Goal: Task Accomplishment & Management: Manage account settings

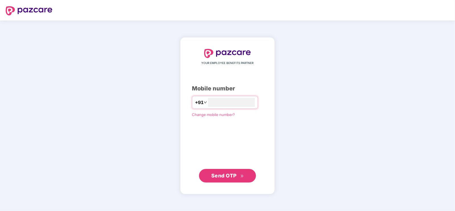
type input "**********"
click at [231, 181] on button "Send OTP" at bounding box center [227, 176] width 57 height 14
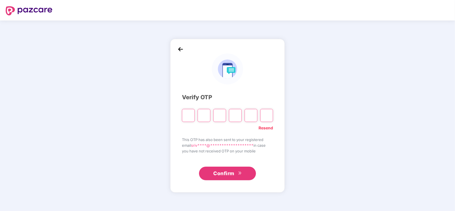
type input "*"
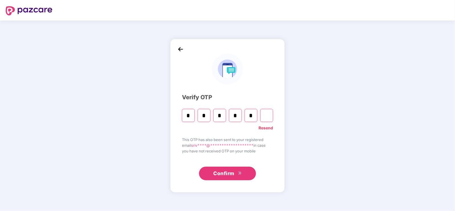
type input "*"
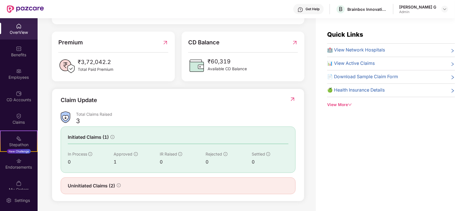
scroll to position [18, 0]
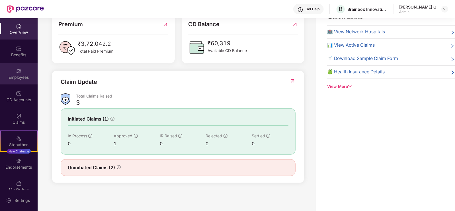
click at [8, 72] on div "Employees" at bounding box center [19, 73] width 38 height 21
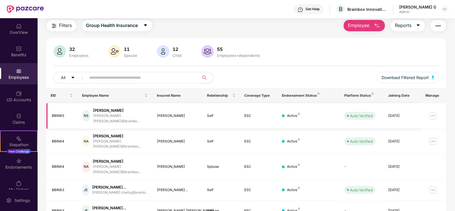
click at [432, 112] on img at bounding box center [433, 115] width 9 height 9
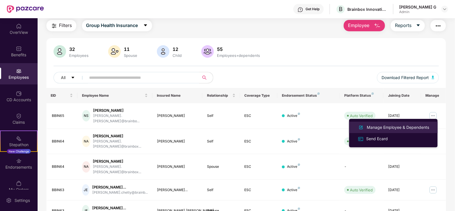
click at [395, 128] on div "Manage Employee & Dependents" at bounding box center [398, 128] width 65 height 6
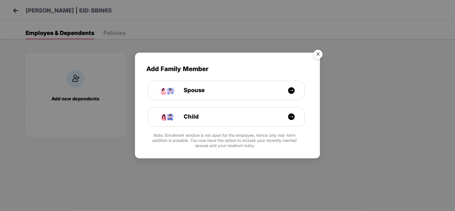
click at [315, 53] on img "Close" at bounding box center [318, 55] width 16 height 16
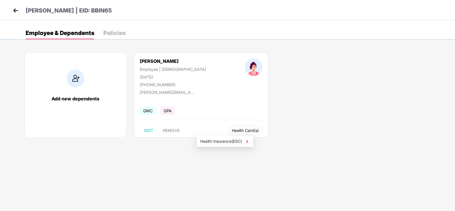
click at [232, 131] on span "Health Card(s)" at bounding box center [245, 130] width 27 height 3
click at [171, 130] on span "REMOVE" at bounding box center [171, 131] width 17 height 5
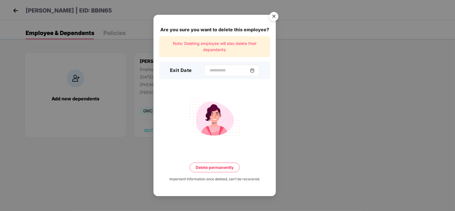
click at [255, 70] on img at bounding box center [252, 70] width 5 height 5
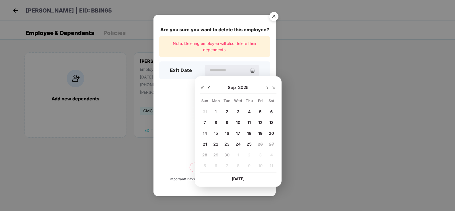
click at [208, 88] on img at bounding box center [209, 88] width 5 height 5
click at [237, 154] on span "27" at bounding box center [238, 155] width 5 height 5
type input "**********"
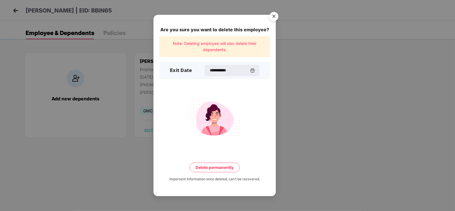
click at [225, 170] on button "Delete permanently" at bounding box center [215, 168] width 50 height 10
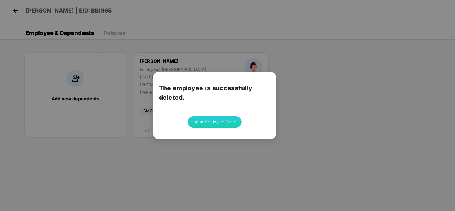
click at [199, 125] on button "Go to Employees Table" at bounding box center [215, 122] width 54 height 11
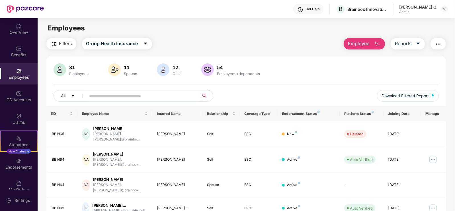
click at [285, 40] on div "Filters Group Health Insurance Employee Reports" at bounding box center [246, 43] width 400 height 11
click at [274, 36] on main "Employees Filters Group Health Insurance Employee Reports 31 Employees 11 Spous…" at bounding box center [246, 123] width 417 height 211
